Goal: Transaction & Acquisition: Purchase product/service

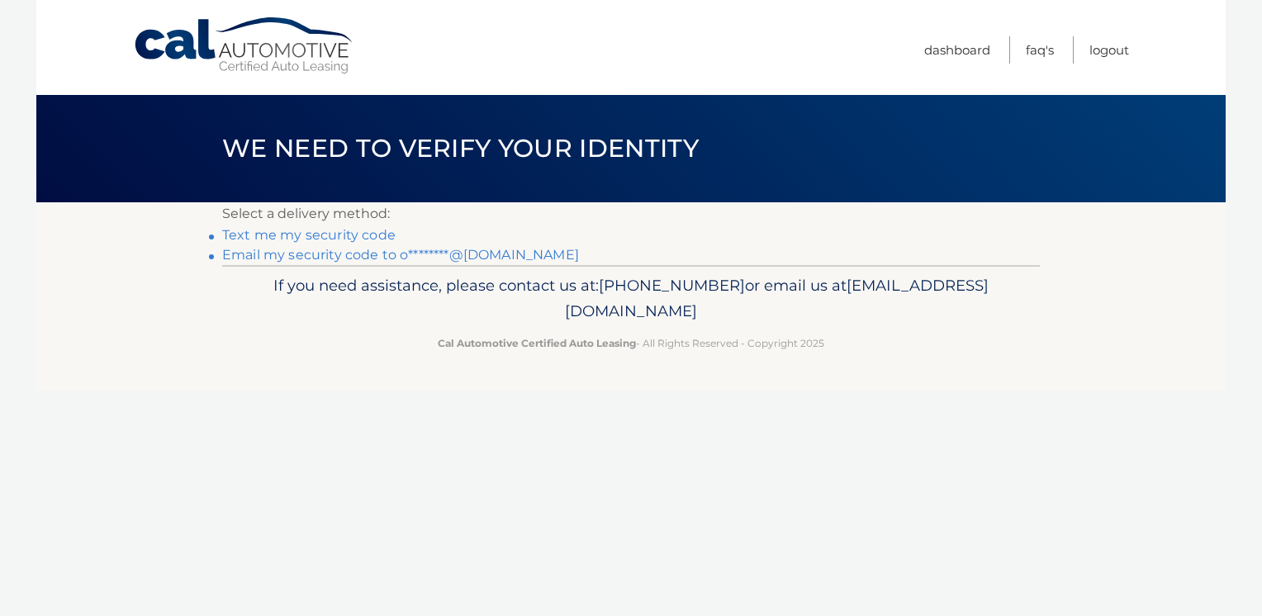
click at [410, 250] on link "Email my security code to o********@[DOMAIN_NAME]" at bounding box center [400, 255] width 357 height 16
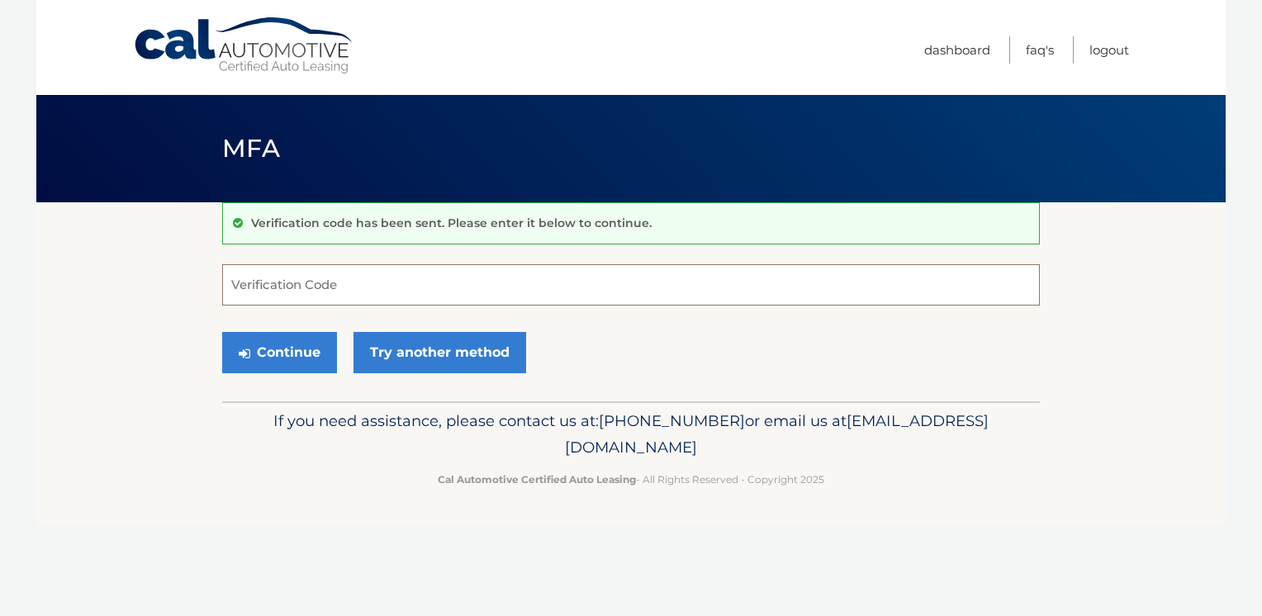
click at [632, 279] on input "Verification Code" at bounding box center [631, 284] width 818 height 41
type input "372783"
click at [269, 343] on button "Continue" at bounding box center [279, 352] width 115 height 41
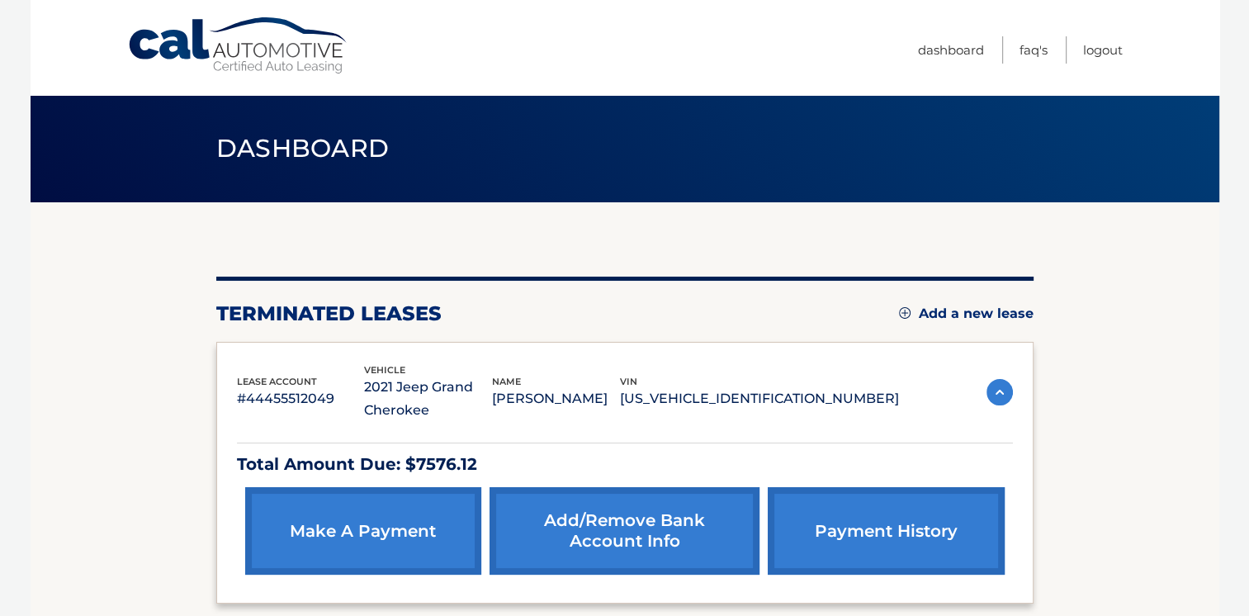
click at [391, 514] on link "make a payment" at bounding box center [363, 531] width 236 height 88
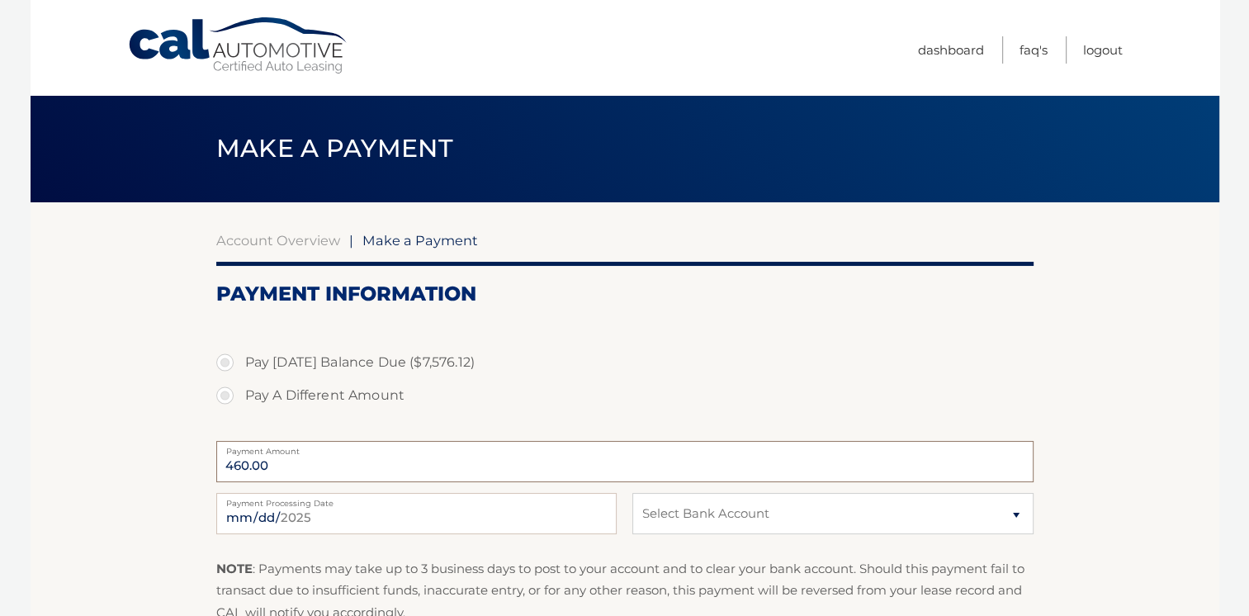
click at [238, 469] on input "460.00" at bounding box center [625, 461] width 818 height 41
click at [225, 477] on input "460.00" at bounding box center [625, 461] width 818 height 41
click at [223, 395] on label "Pay A Different Amount" at bounding box center [625, 395] width 818 height 33
click at [223, 395] on input "Pay A Different Amount" at bounding box center [231, 392] width 17 height 26
radio input "true"
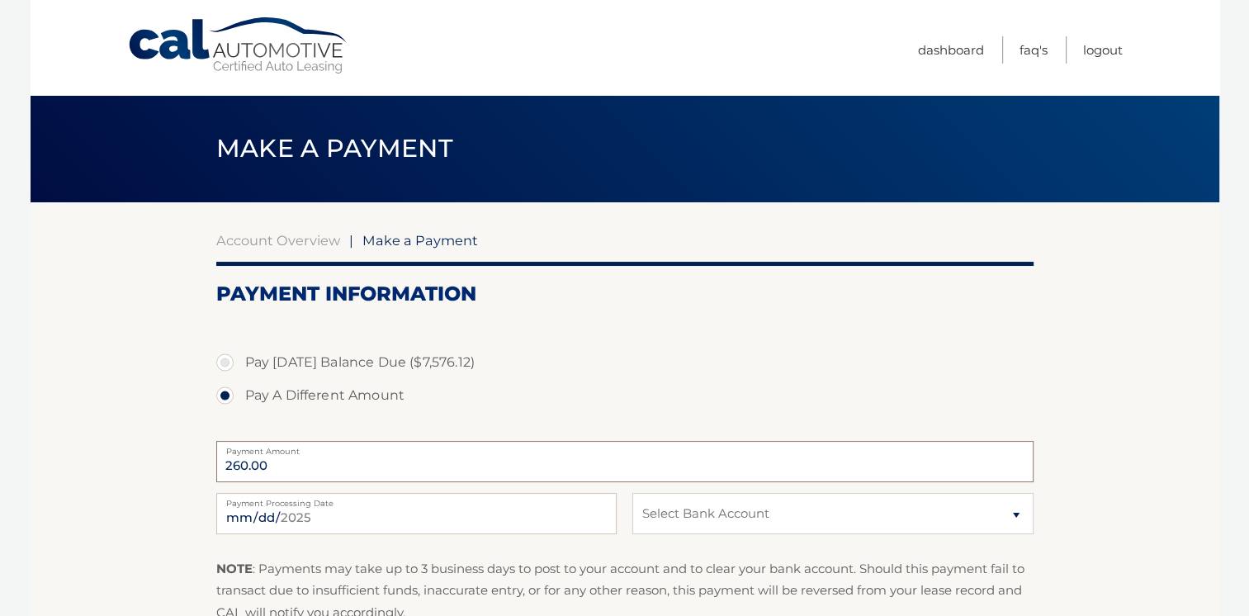
type input "260.00"
click at [1023, 519] on select "Select Bank Account Checking CAPITAL ONE N.A. *****3372 T&#039;s Gray Shadow MU…" at bounding box center [833, 513] width 401 height 41
select select "ODk5NjlhOWMtMWM3Yy00NTkxLWJlZjktYzYzODY2NTVkYjVm"
click at [633, 493] on select "Select Bank Account Checking CAPITAL ONE N.A. *****3372 T&#039;s Gray Shadow MU…" at bounding box center [833, 513] width 401 height 41
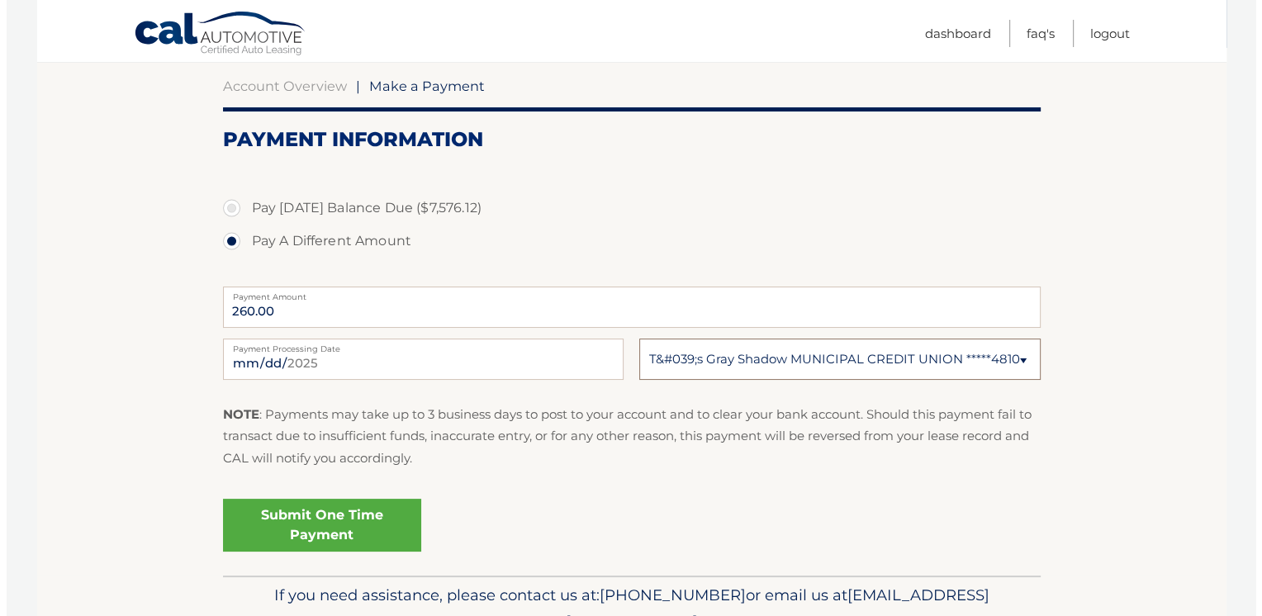
scroll to position [162, 0]
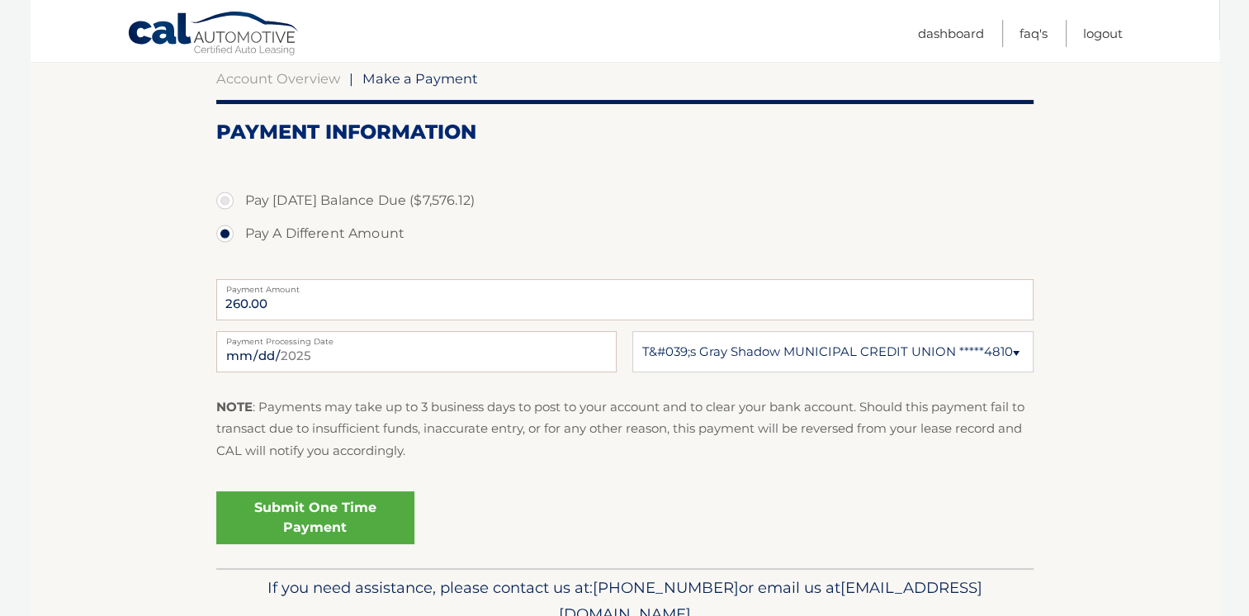
click at [330, 520] on link "Submit One Time Payment" at bounding box center [315, 517] width 198 height 53
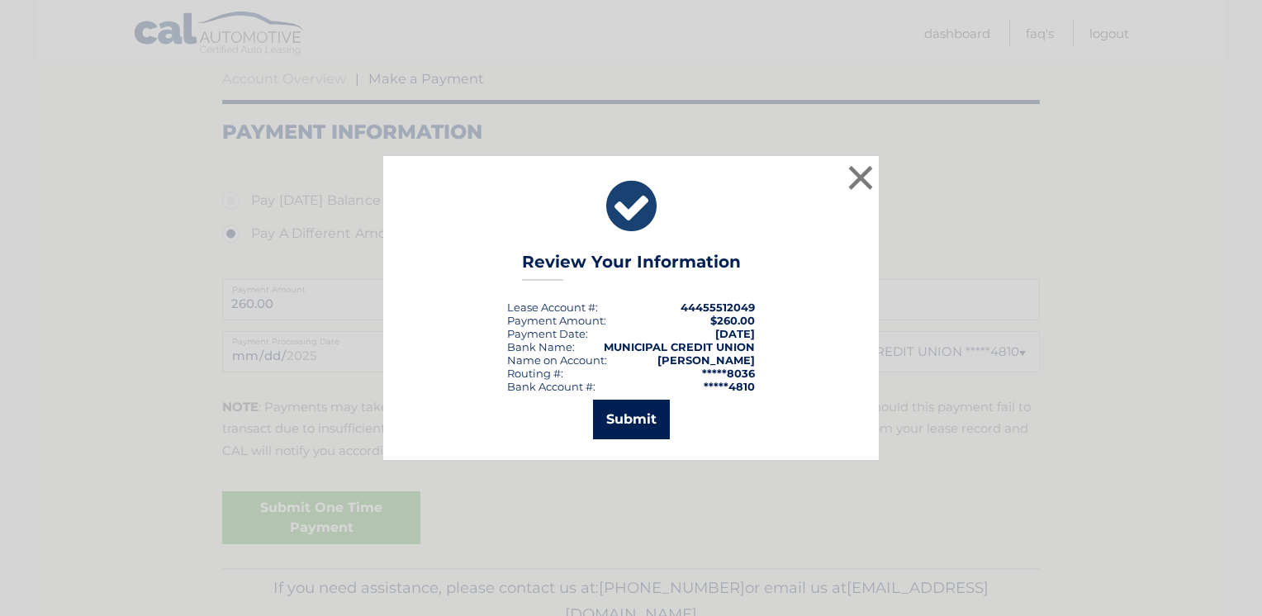
click at [644, 431] on button "Submit" at bounding box center [631, 420] width 77 height 40
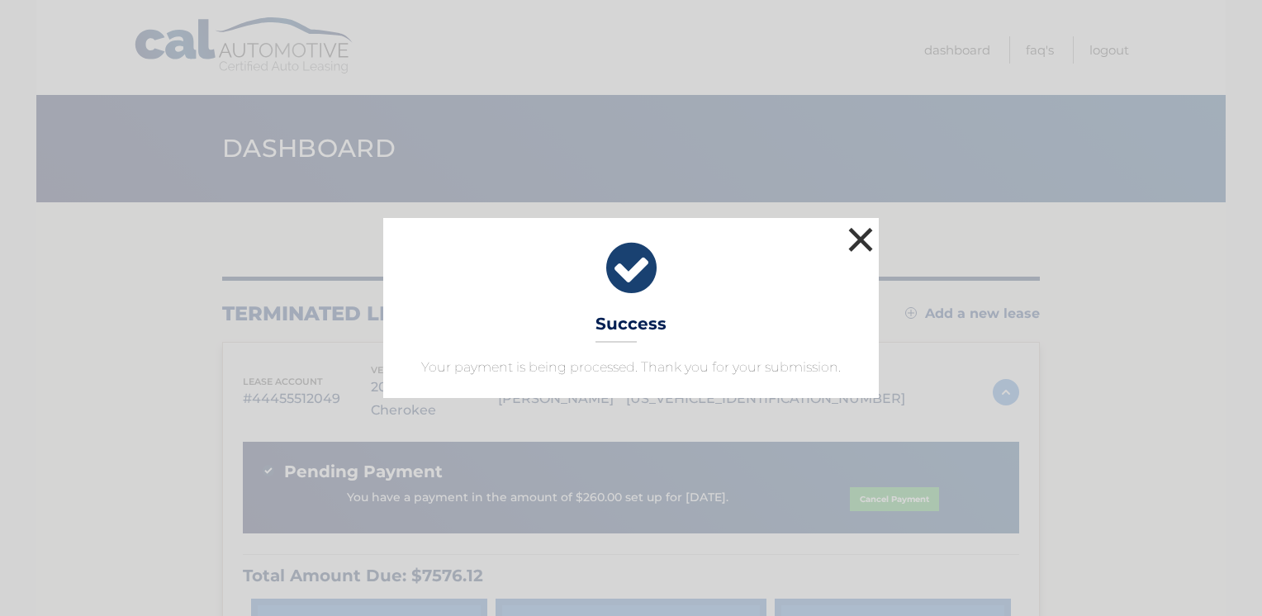
click at [856, 235] on button "×" at bounding box center [860, 239] width 33 height 33
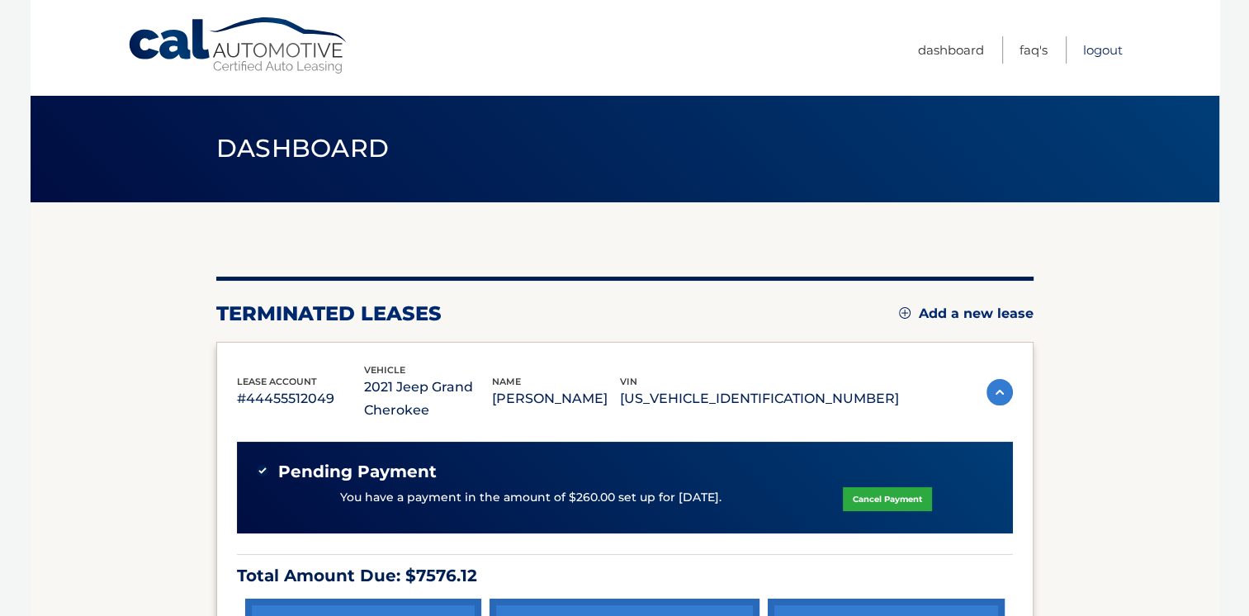
click at [1103, 53] on link "Logout" at bounding box center [1103, 49] width 40 height 27
